Goal: Book appointment/travel/reservation

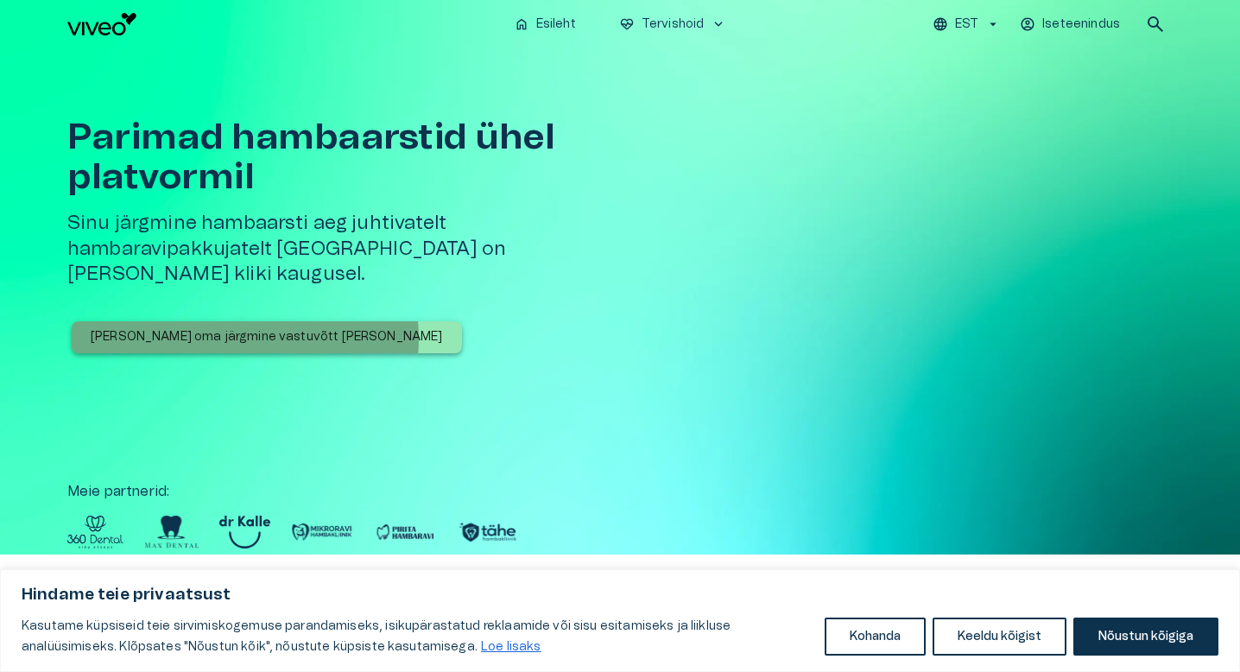
click at [244, 328] on p "[PERSON_NAME] oma järgmine vastuvõtt [PERSON_NAME]" at bounding box center [267, 337] width 352 height 18
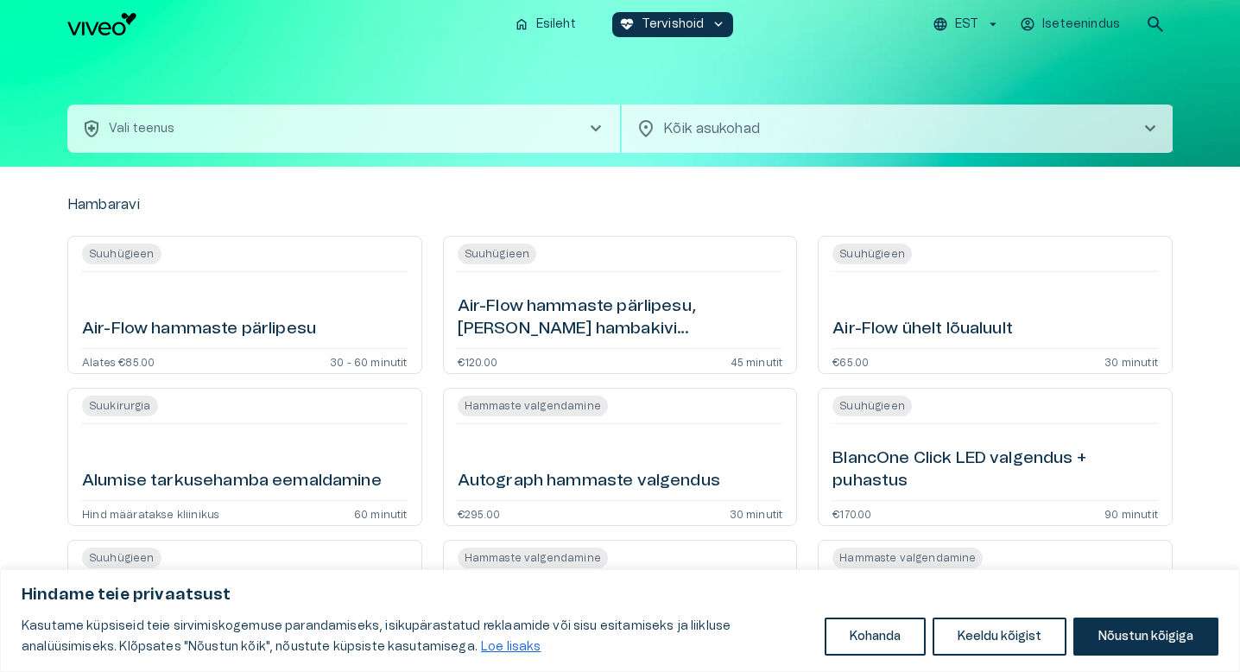
click at [329, 126] on button "health_and_safety Vali teenus chevron_right" at bounding box center [343, 128] width 552 height 48
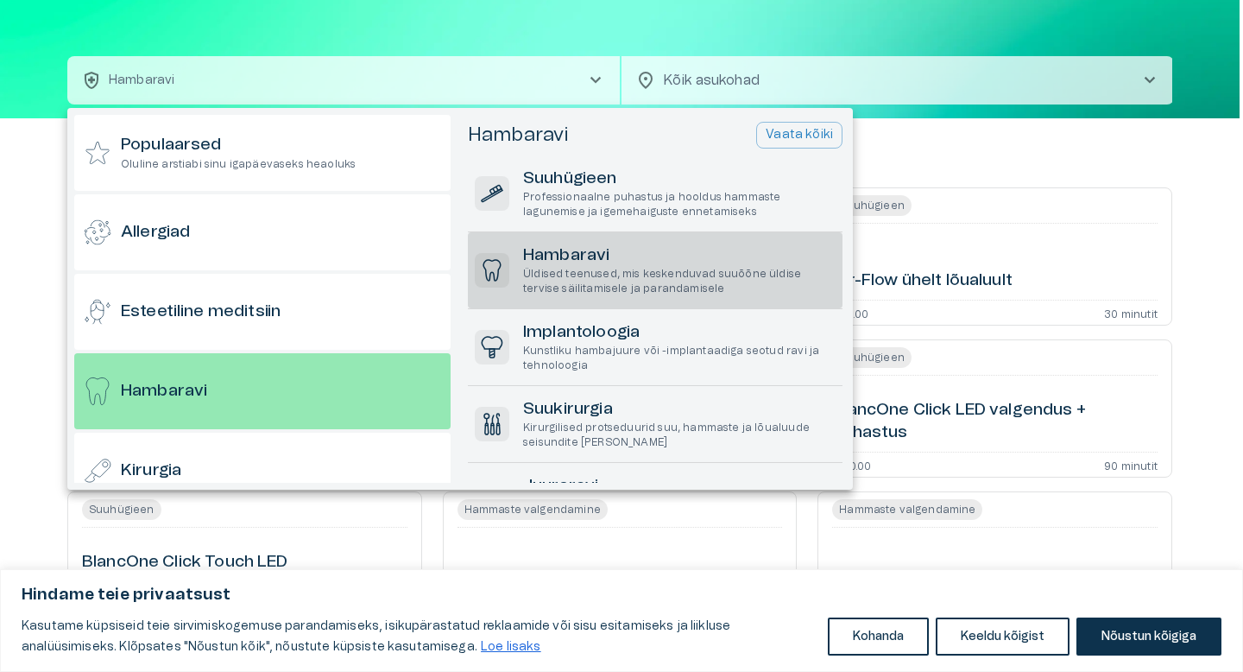
click at [584, 248] on h6 "Hambaravi" at bounding box center [679, 255] width 312 height 23
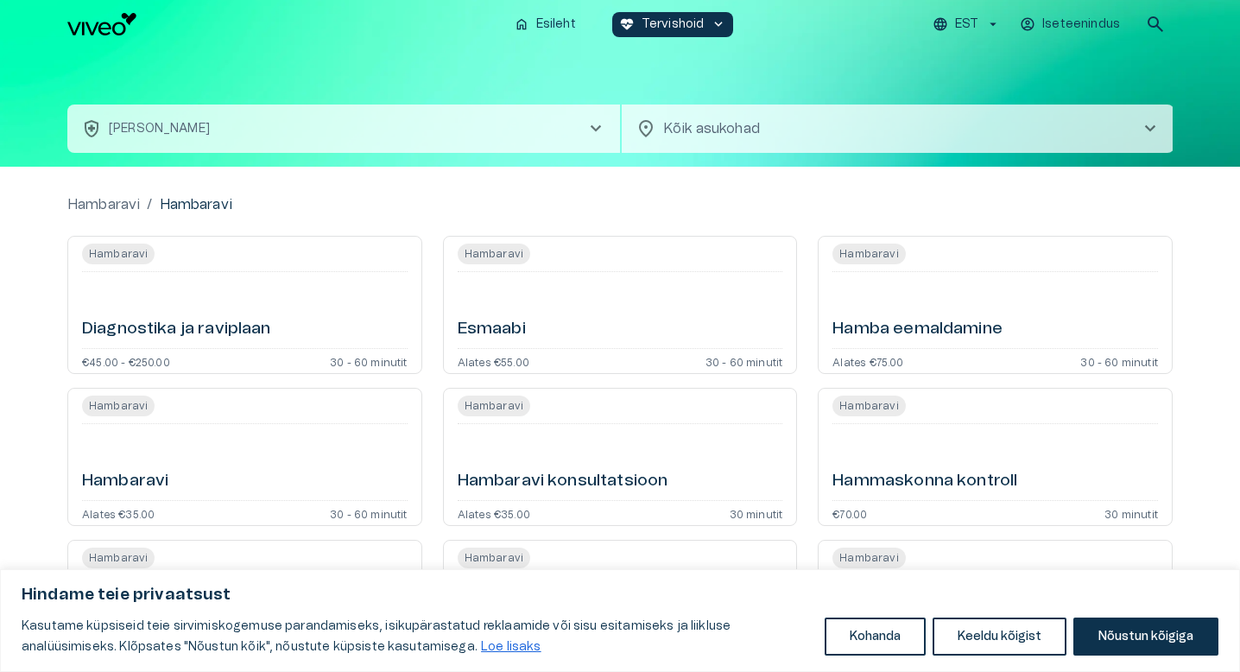
click at [331, 131] on button "health_and_safety [PERSON_NAME] chevron_right" at bounding box center [343, 128] width 552 height 48
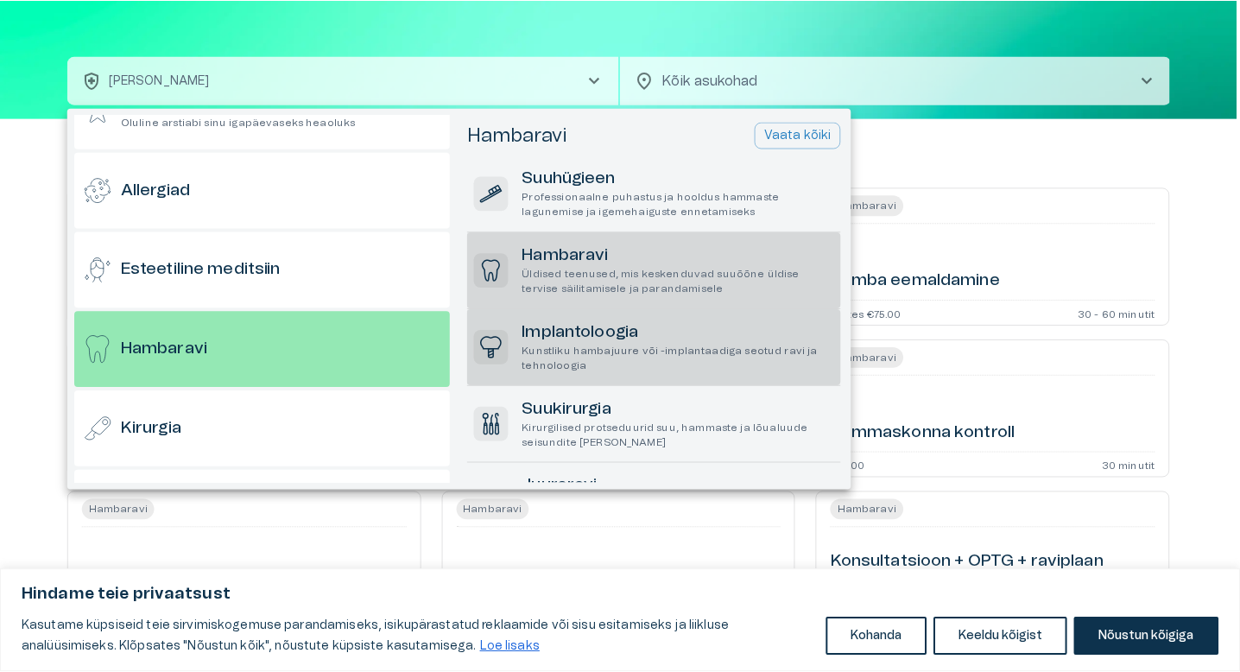
scroll to position [92, 0]
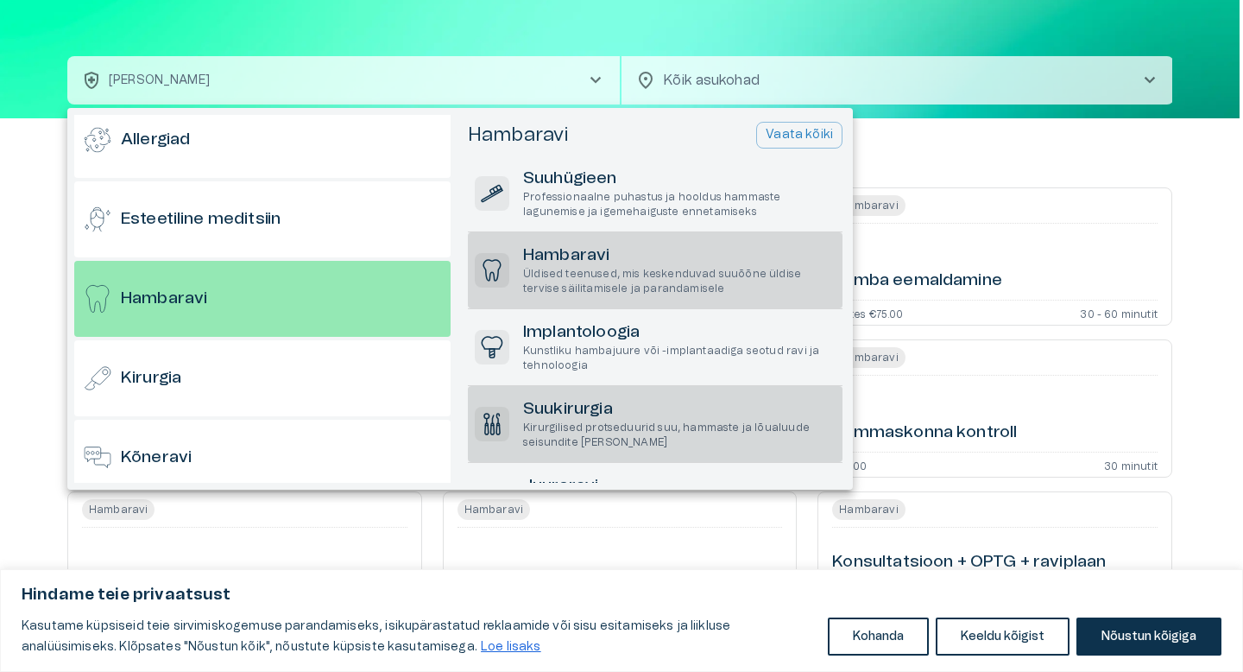
click at [573, 407] on h6 "Suukirurgia" at bounding box center [679, 409] width 312 height 23
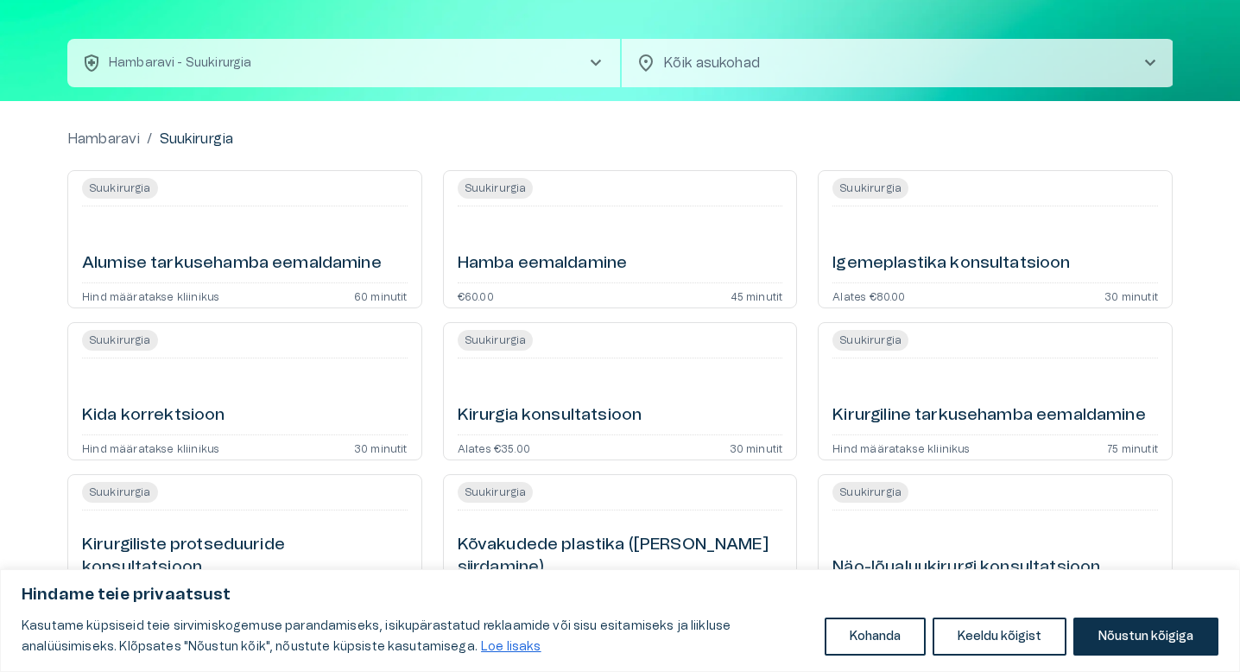
scroll to position [70, 0]
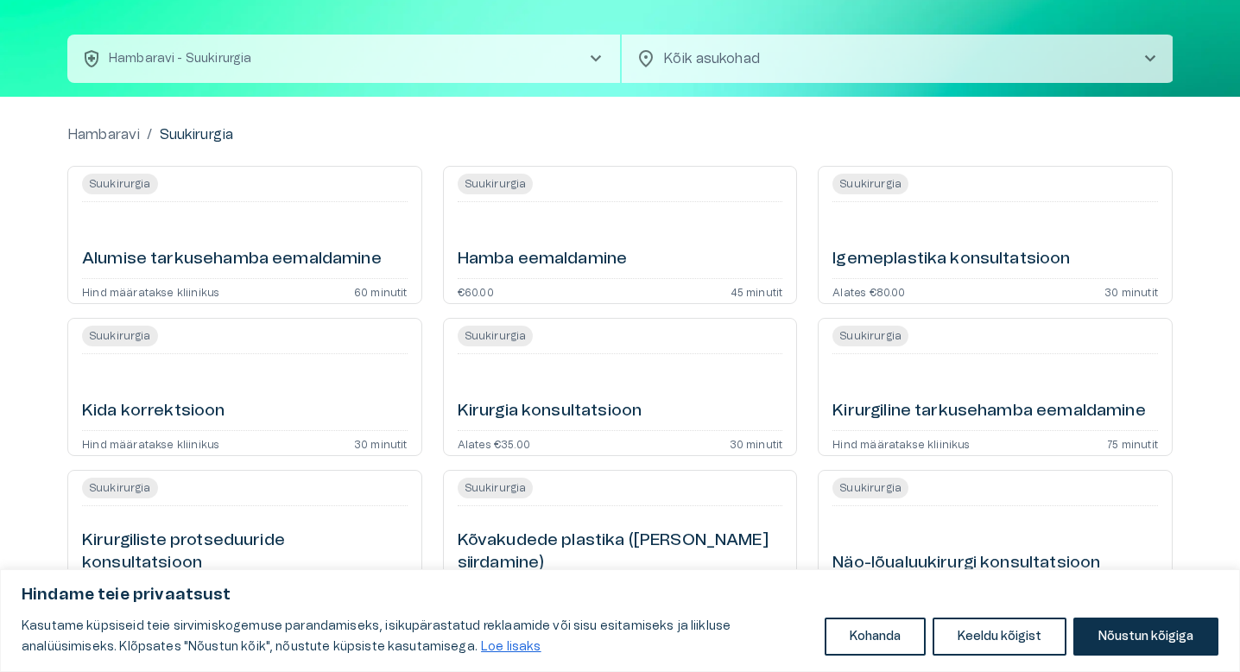
click at [353, 263] on h6 "Alumise tarkusehamba eemaldamine" at bounding box center [232, 259] width 300 height 23
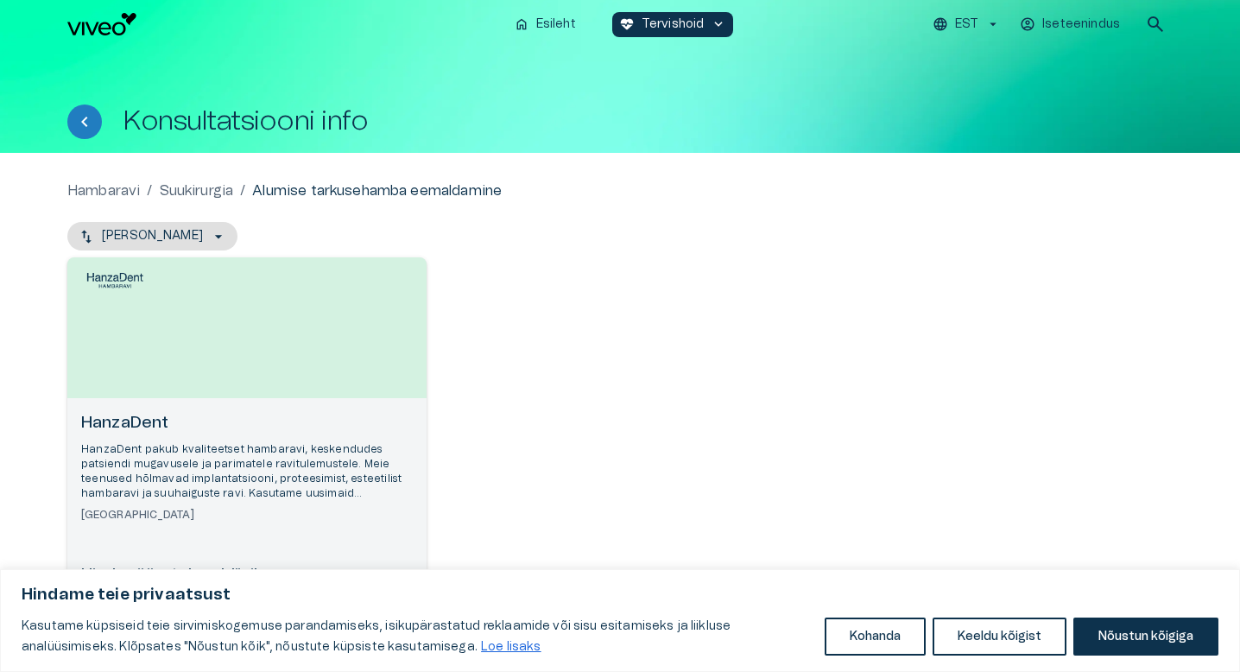
scroll to position [55, 0]
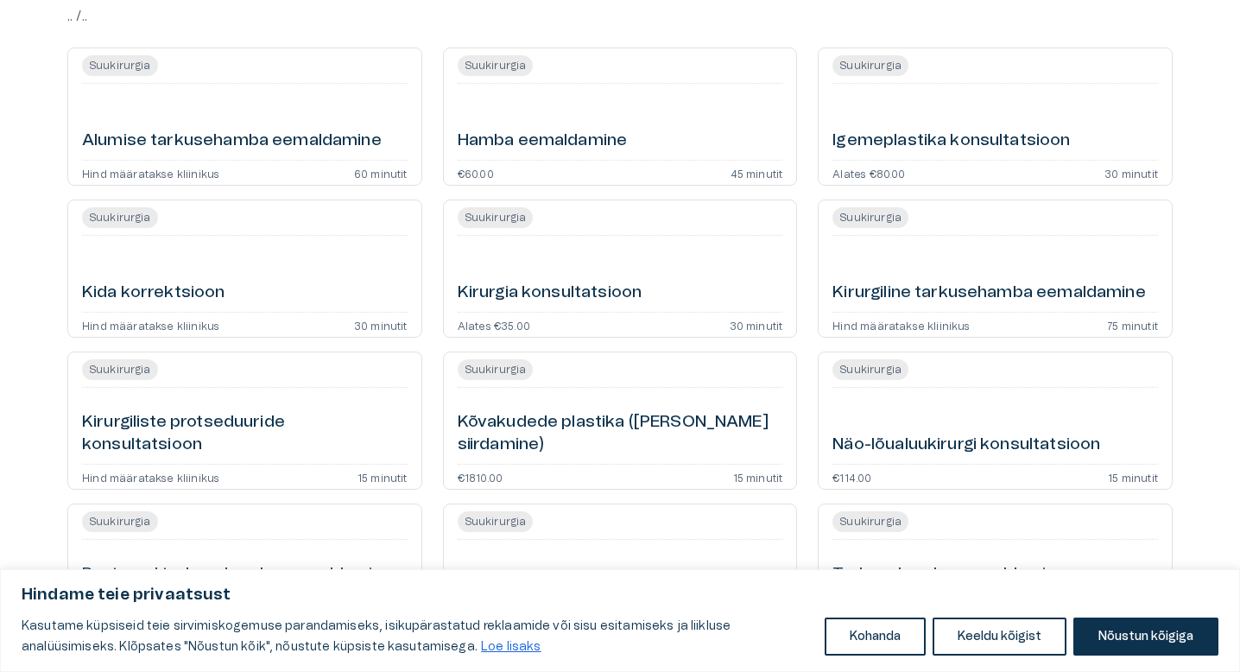
scroll to position [48, 0]
